Goal: Navigation & Orientation: Find specific page/section

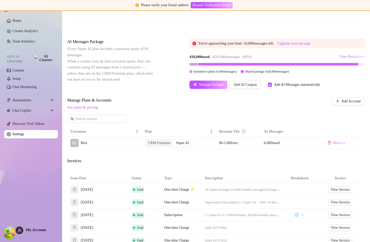
scroll to position [79, 0]
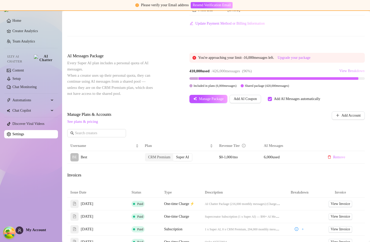
click at [352, 73] on span "View Breakdown" at bounding box center [351, 71] width 25 height 4
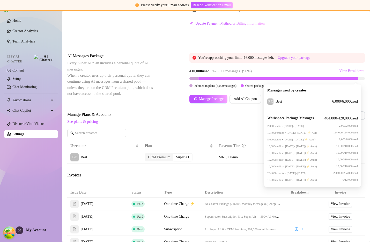
click at [352, 73] on span "View Breakdown" at bounding box center [351, 71] width 25 height 4
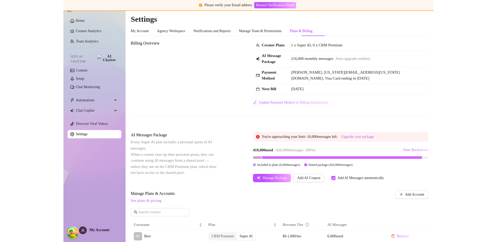
scroll to position [0, 0]
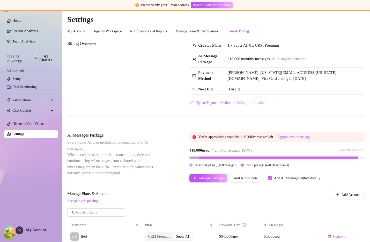
click at [339, 152] on span "View Breakdown" at bounding box center [351, 150] width 25 height 4
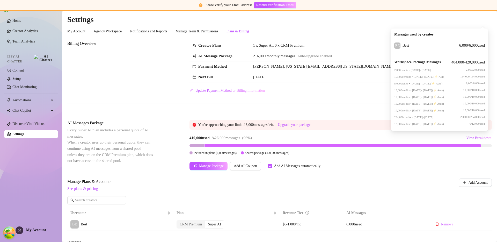
click at [335, 109] on div "Billing Overview Creator Plans 1 x Super AI, 0 x CRM Premium AI Message Package…" at bounding box center [279, 75] width 424 height 71
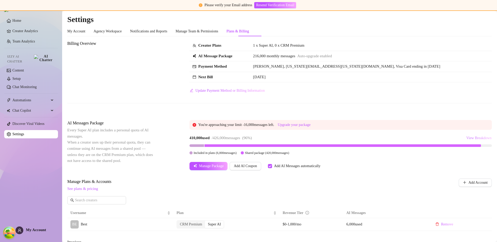
click at [370, 138] on span "View Breakdown" at bounding box center [478, 138] width 25 height 4
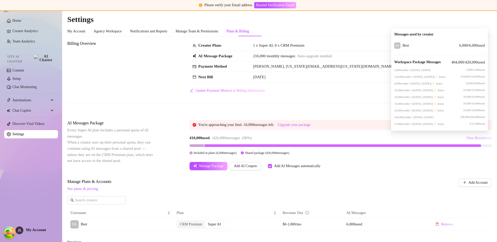
click at [370, 138] on span "View Breakdown" at bounding box center [478, 138] width 25 height 4
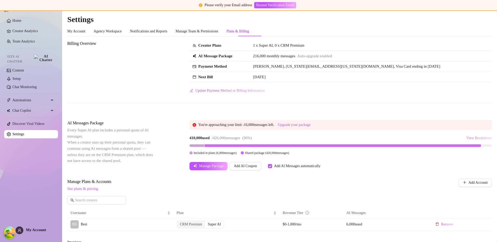
click at [370, 138] on span "View Breakdown" at bounding box center [478, 138] width 25 height 4
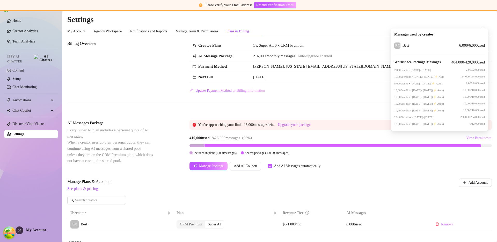
click at [370, 138] on span "View Breakdown" at bounding box center [478, 138] width 25 height 4
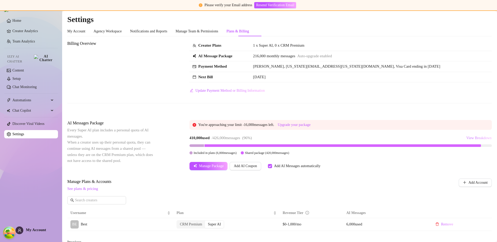
click at [370, 138] on span "View Breakdown" at bounding box center [478, 138] width 25 height 4
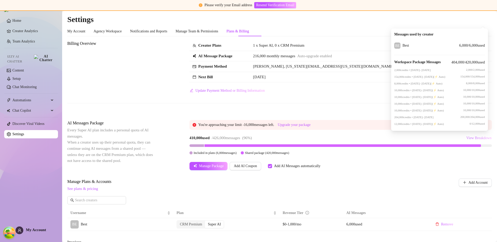
click at [370, 138] on span "View Breakdown" at bounding box center [478, 138] width 25 height 4
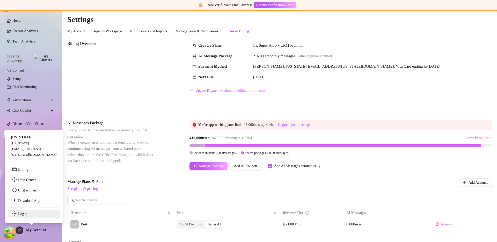
click at [27, 215] on link "Log out" at bounding box center [23, 214] width 11 height 4
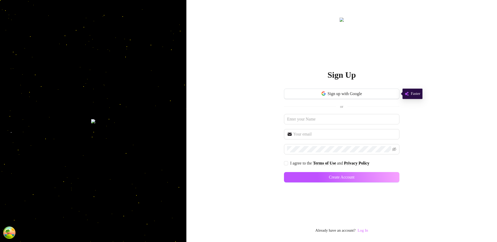
click at [367, 231] on link "Log In" at bounding box center [362, 230] width 10 height 4
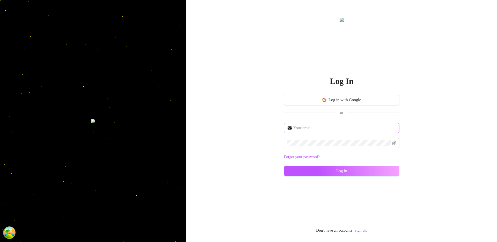
click at [304, 123] on span at bounding box center [341, 128] width 115 height 10
click at [304, 127] on input "text" at bounding box center [344, 128] width 103 height 6
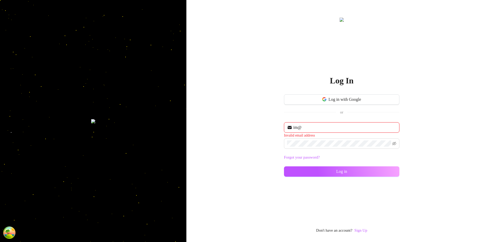
type input "[EMAIL_ADDRESS][DOMAIN_NAME]"
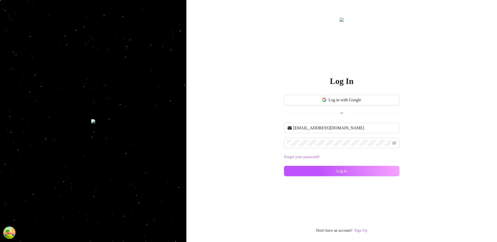
click at [304, 164] on div "[EMAIL_ADDRESS][DOMAIN_NAME] Forgot your password? Log in" at bounding box center [341, 152] width 115 height 58
click at [307, 171] on button "Log in" at bounding box center [341, 171] width 115 height 10
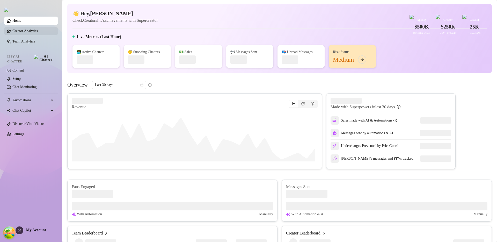
click at [31, 33] on link "Creator Analytics" at bounding box center [32, 31] width 41 height 8
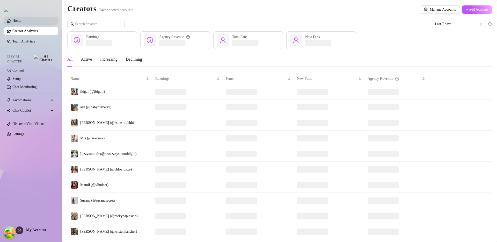
click at [21, 23] on link "Home" at bounding box center [16, 21] width 9 height 4
